Goal: Information Seeking & Learning: Learn about a topic

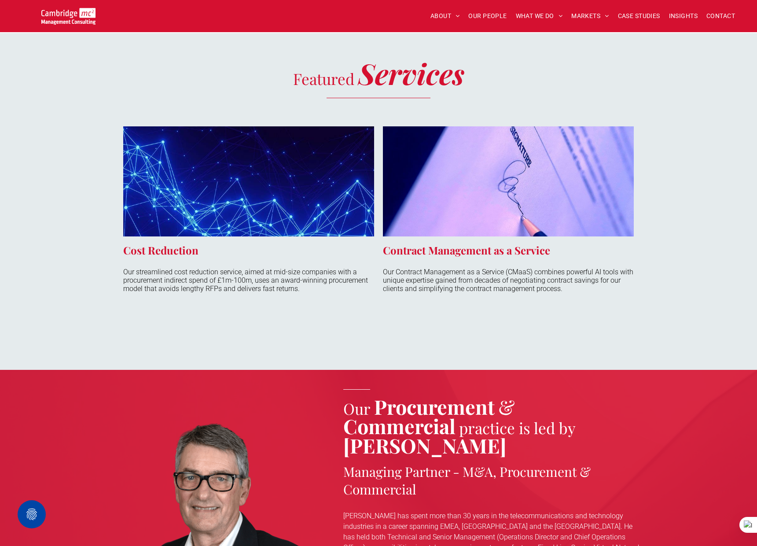
scroll to position [1236, 0]
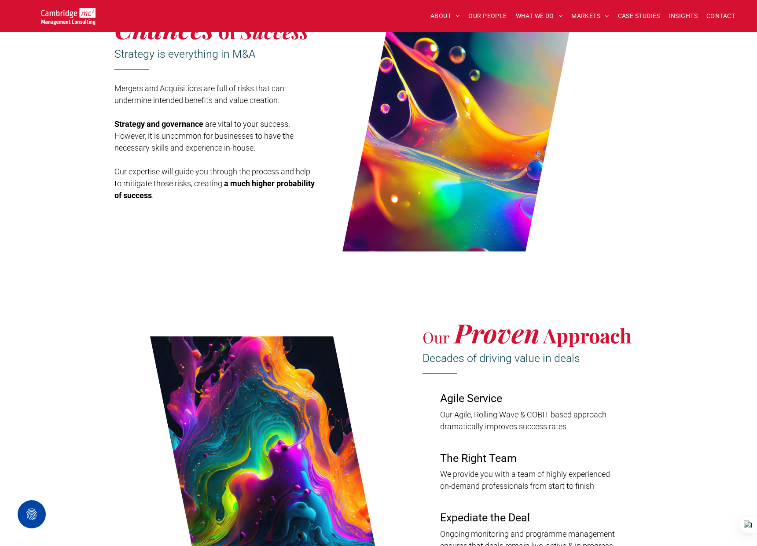
scroll to position [566, 0]
